Goal: Check status: Check status

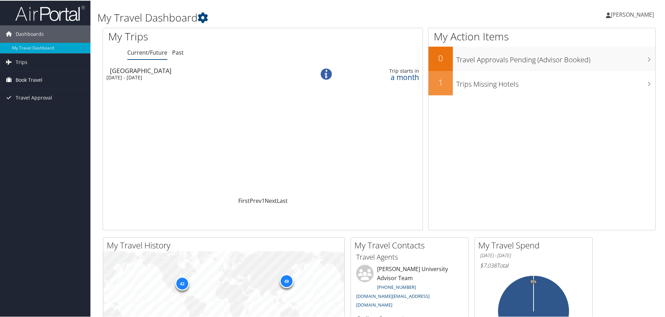
click at [48, 82] on link "Book Travel" at bounding box center [45, 79] width 90 height 17
click at [49, 113] on link "Book/Manage Online Trips" at bounding box center [45, 114] width 90 height 10
click at [219, 74] on div "Thu 6 Nov 2025 - Sun 23 Nov 2025" at bounding box center [201, 77] width 190 height 6
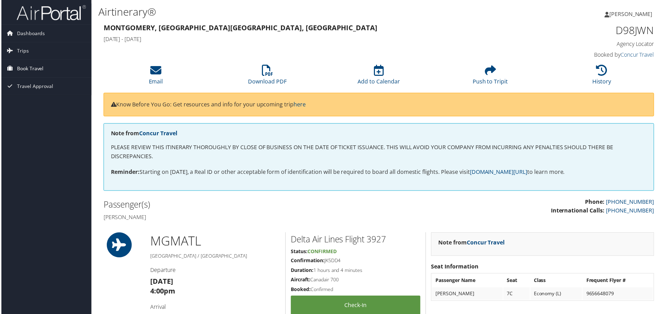
click at [12, 67] on icon at bounding box center [8, 68] width 10 height 10
click at [46, 103] on link "Book/Manage Online Trips" at bounding box center [45, 103] width 90 height 10
click at [24, 35] on span "Dashboards" at bounding box center [30, 33] width 28 height 17
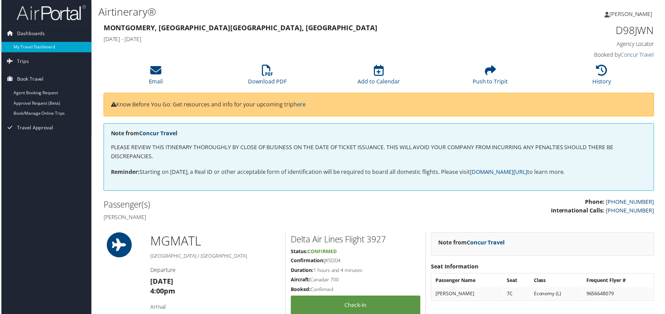
click at [24, 45] on link "My Travel Dashboard" at bounding box center [45, 47] width 90 height 10
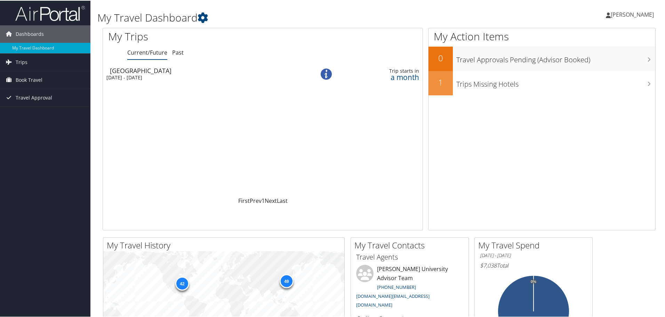
click at [167, 74] on div "Thu 6 Nov 2025 - Sun 23 Nov 2025" at bounding box center [201, 77] width 190 height 6
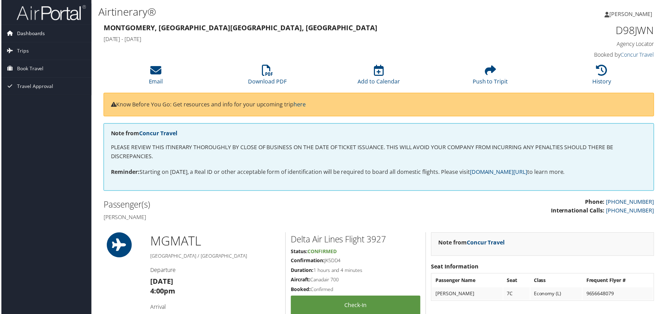
click at [24, 37] on span "Dashboards" at bounding box center [30, 33] width 28 height 17
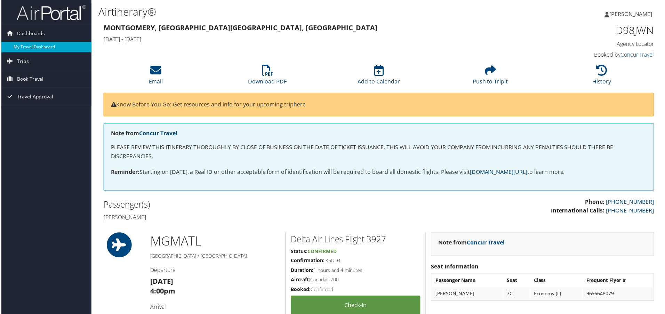
click at [31, 48] on link "My Travel Dashboard" at bounding box center [45, 47] width 90 height 10
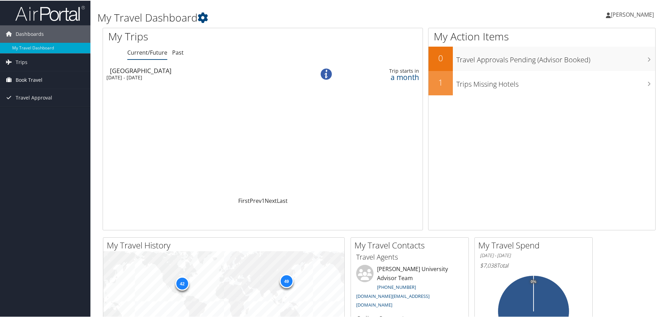
click at [25, 78] on span "Book Travel" at bounding box center [29, 79] width 27 height 17
click at [12, 61] on icon at bounding box center [8, 61] width 10 height 10
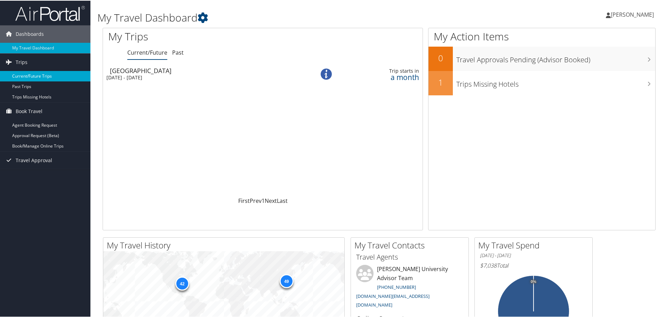
click at [32, 75] on link "Current/Future Trips" at bounding box center [45, 75] width 90 height 10
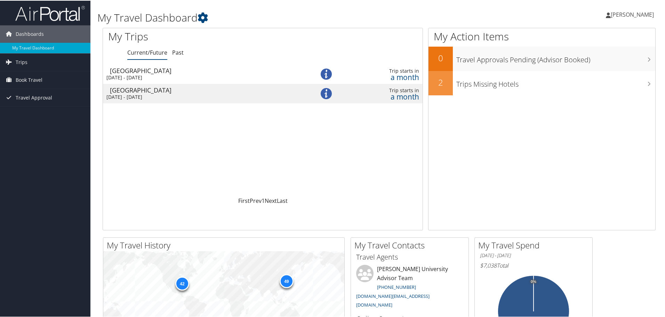
click at [155, 72] on div "Hanoi" at bounding box center [205, 70] width 190 height 6
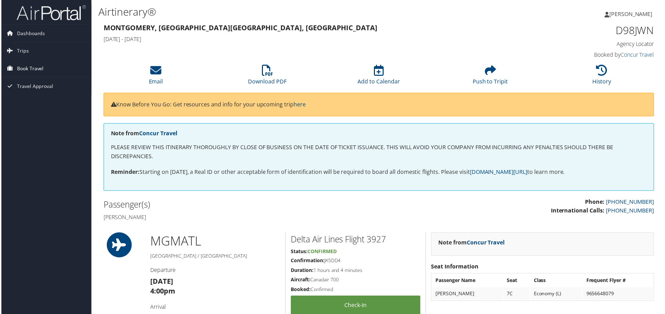
click at [30, 65] on span "Book Travel" at bounding box center [29, 68] width 27 height 17
click at [40, 104] on link "Book/Manage Online Trips" at bounding box center [45, 103] width 90 height 10
click at [33, 120] on span "Travel Approval" at bounding box center [34, 117] width 36 height 17
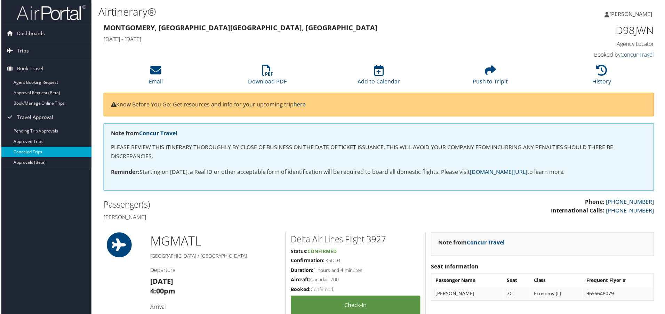
click at [37, 153] on link "Canceled Trips" at bounding box center [45, 152] width 90 height 10
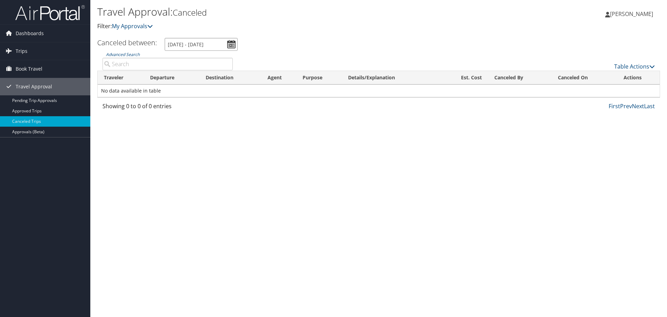
click at [234, 44] on input "9/10/2025 - 10/10/2025" at bounding box center [201, 44] width 73 height 13
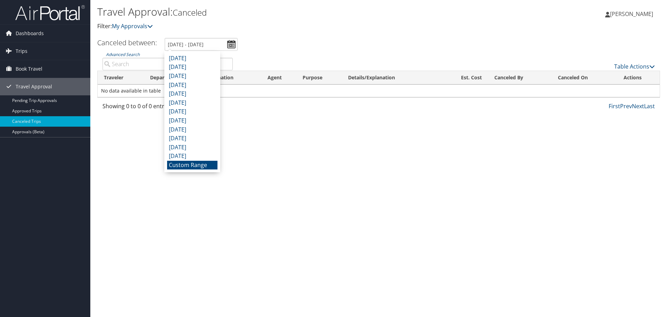
click at [209, 163] on li "Custom Range" at bounding box center [192, 165] width 50 height 9
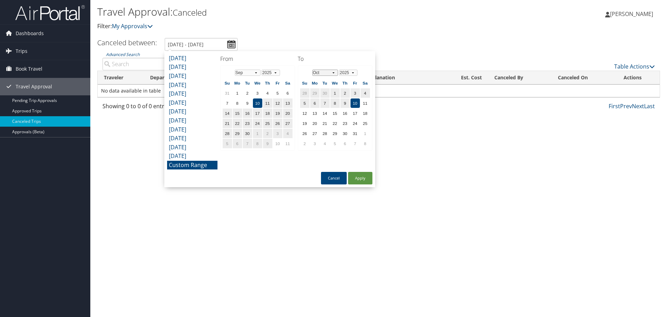
click at [332, 71] on select "Jan Feb Mar Apr May Jun Jul Aug Sep Oct Nov Dec" at bounding box center [325, 73] width 26 height 6
click at [333, 133] on td "31" at bounding box center [335, 133] width 9 height 9
click at [361, 174] on button "Apply" at bounding box center [360, 178] width 24 height 13
type input "9/10/2025 - 12/31/2025"
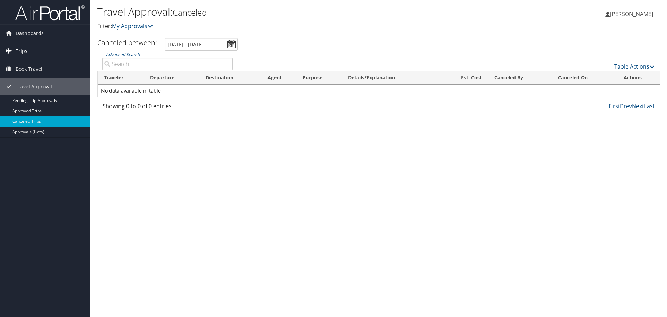
click at [24, 48] on span "Trips" at bounding box center [22, 50] width 12 height 17
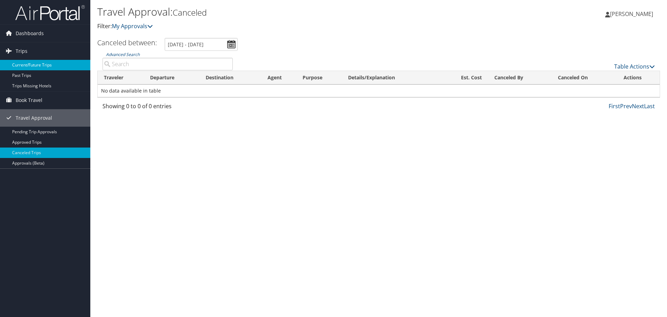
click at [45, 66] on link "Current/Future Trips" at bounding box center [45, 65] width 90 height 10
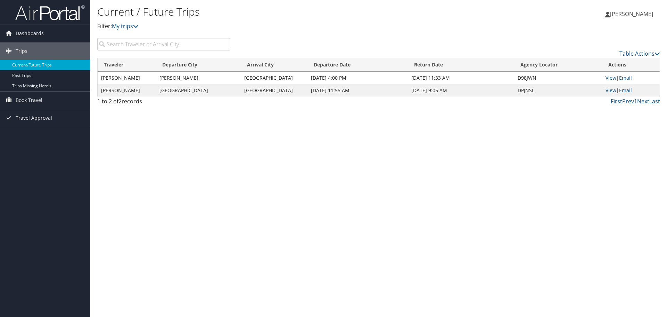
click at [608, 90] on link "View" at bounding box center [611, 90] width 11 height 7
click at [612, 90] on link "View" at bounding box center [611, 90] width 11 height 7
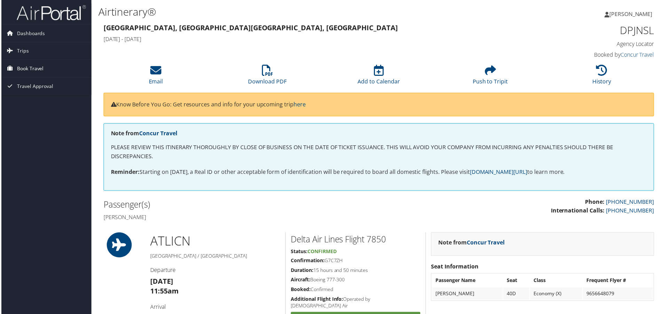
click at [16, 70] on span "Book Travel" at bounding box center [29, 68] width 27 height 17
click at [34, 105] on link "Book/Manage Online Trips" at bounding box center [45, 103] width 90 height 10
click at [28, 118] on span "Travel Approval" at bounding box center [34, 117] width 36 height 17
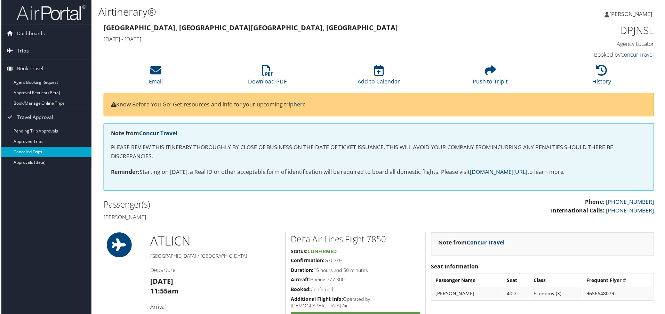
click at [44, 152] on link "Canceled Trips" at bounding box center [45, 152] width 90 height 10
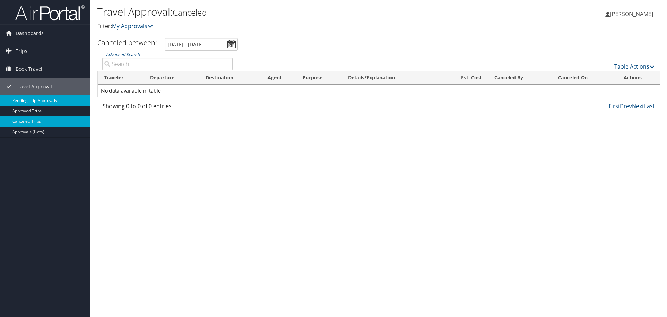
click at [47, 100] on link "Pending Trip Approvals" at bounding box center [45, 100] width 90 height 10
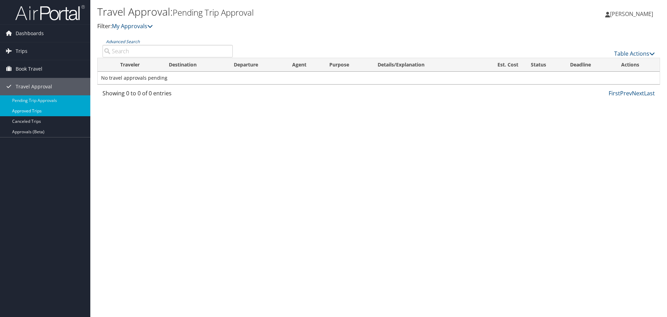
click at [42, 114] on link "Approved Trips" at bounding box center [45, 111] width 90 height 10
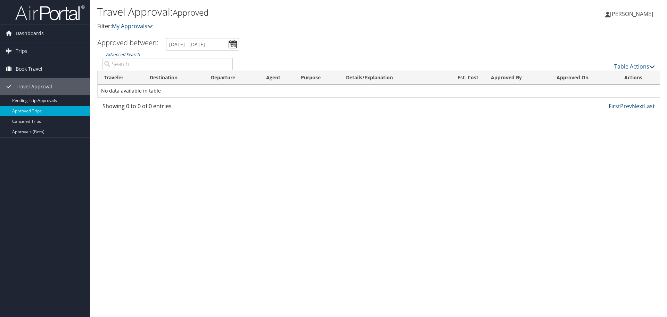
click at [20, 70] on span "Book Travel" at bounding box center [29, 68] width 27 height 17
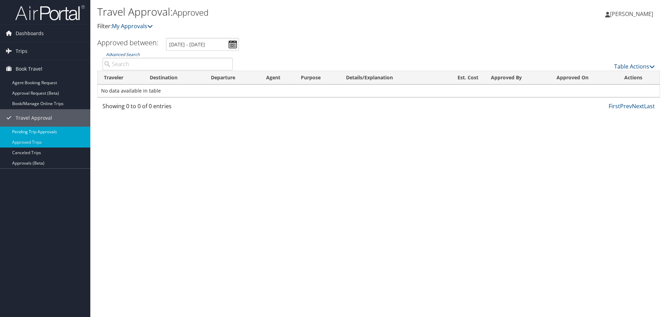
click at [46, 131] on link "Pending Trip Approvals" at bounding box center [45, 132] width 90 height 10
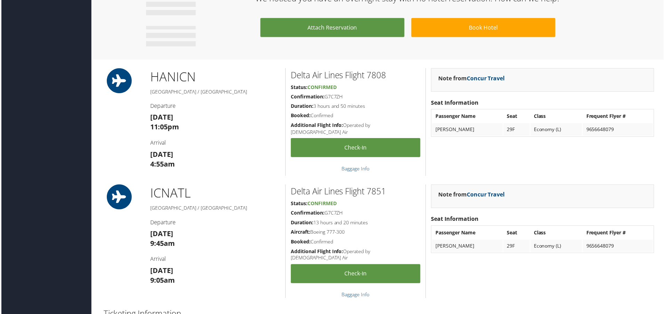
scroll to position [406, 0]
